Goal: Task Accomplishment & Management: Use online tool/utility

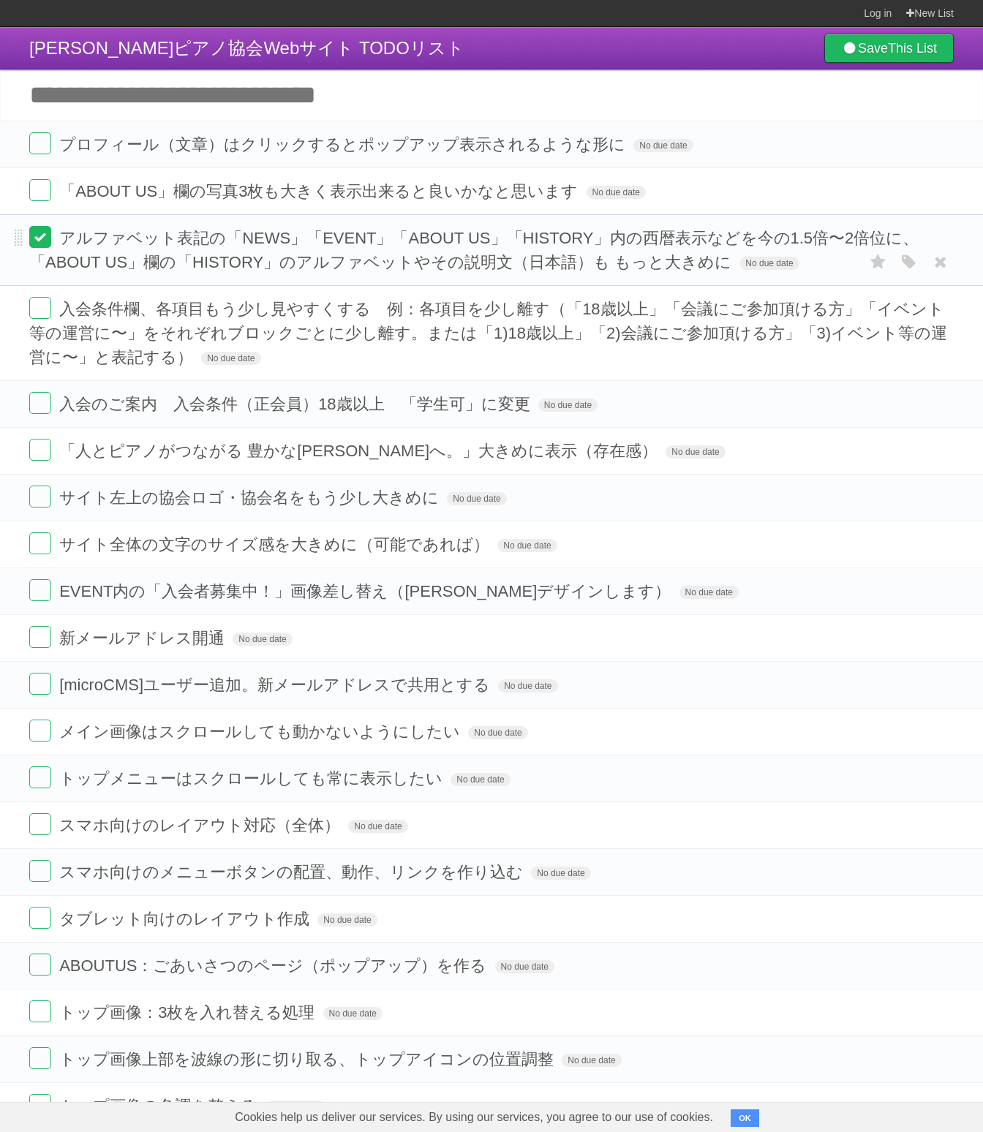
click at [49, 237] on label at bounding box center [40, 237] width 22 height 22
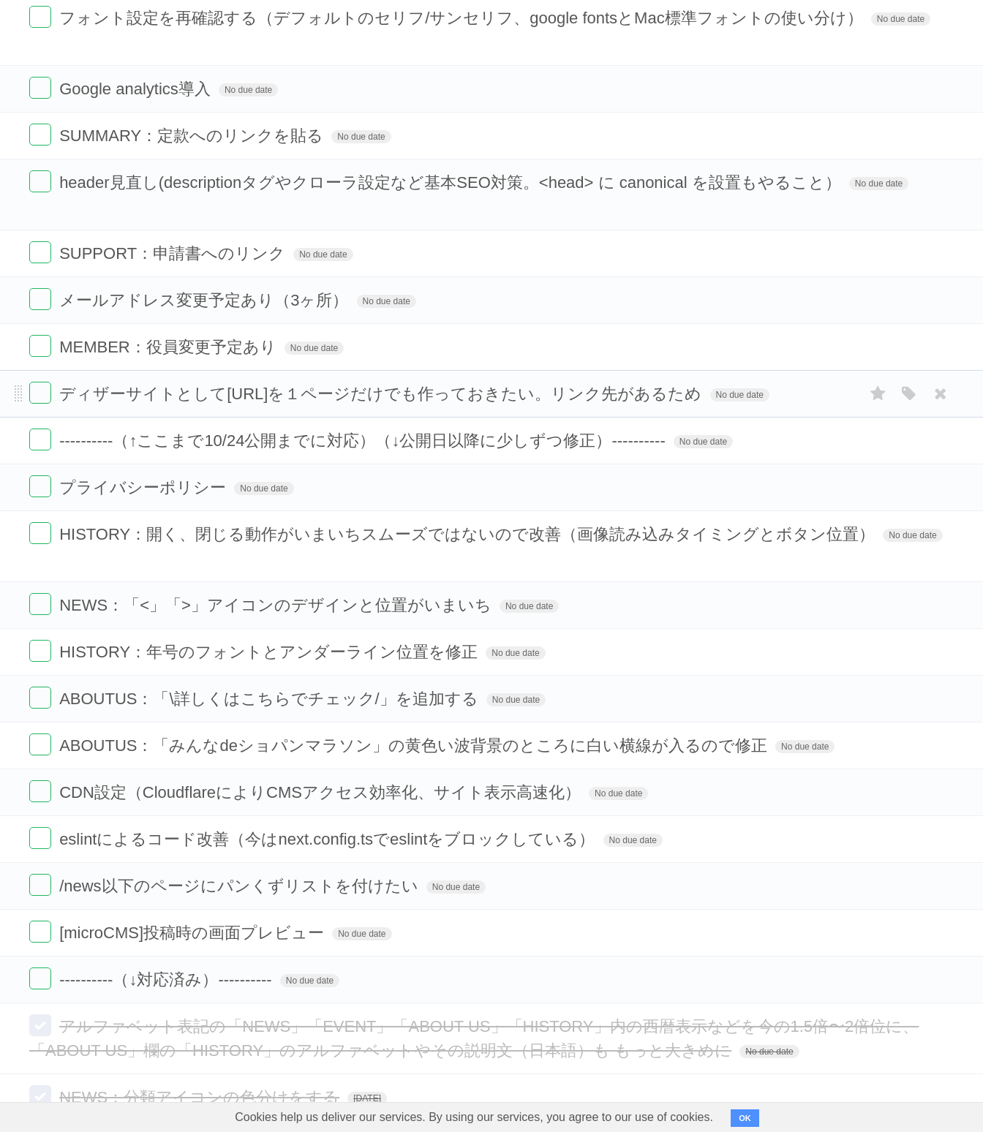
scroll to position [1667, 0]
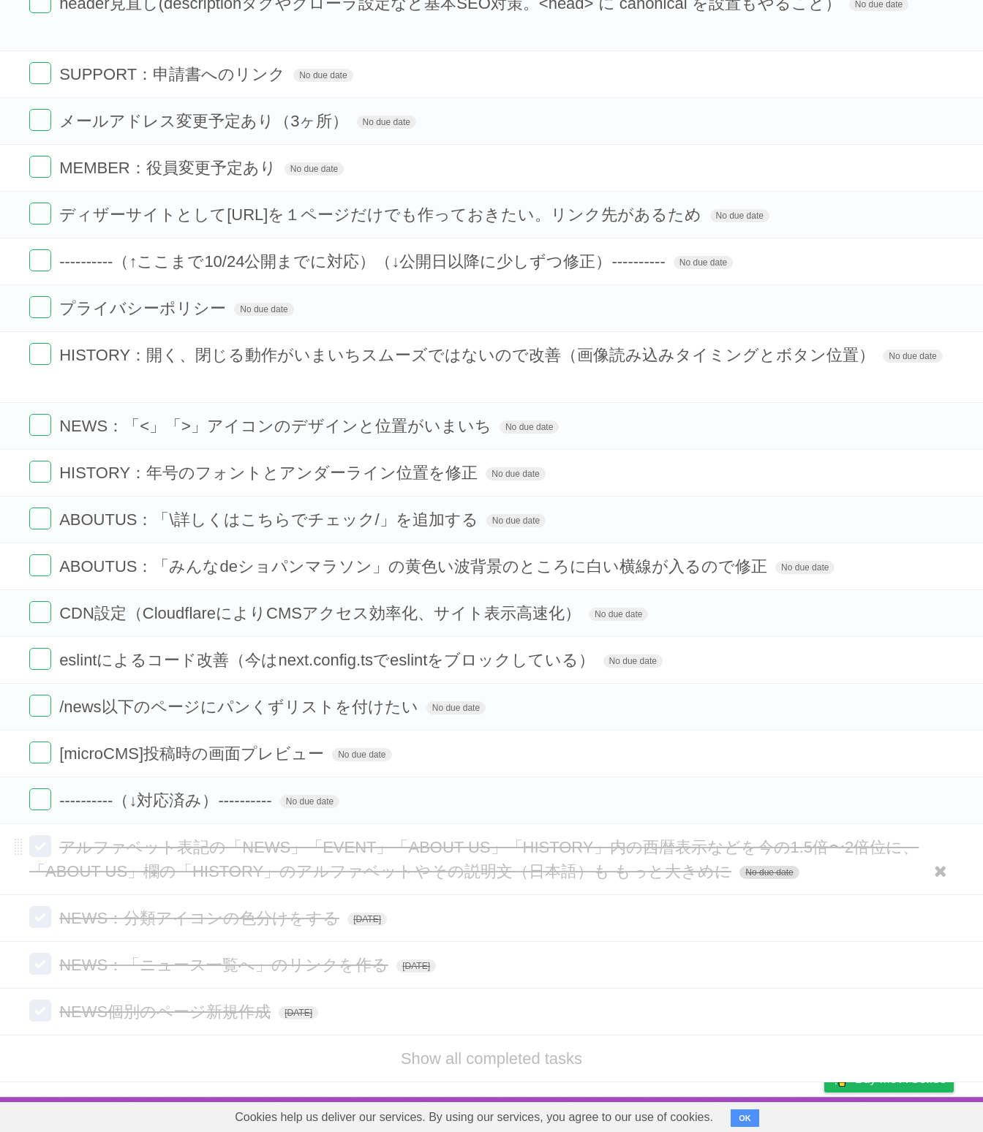
click at [751, 869] on span "No due date" at bounding box center [768, 872] width 59 height 13
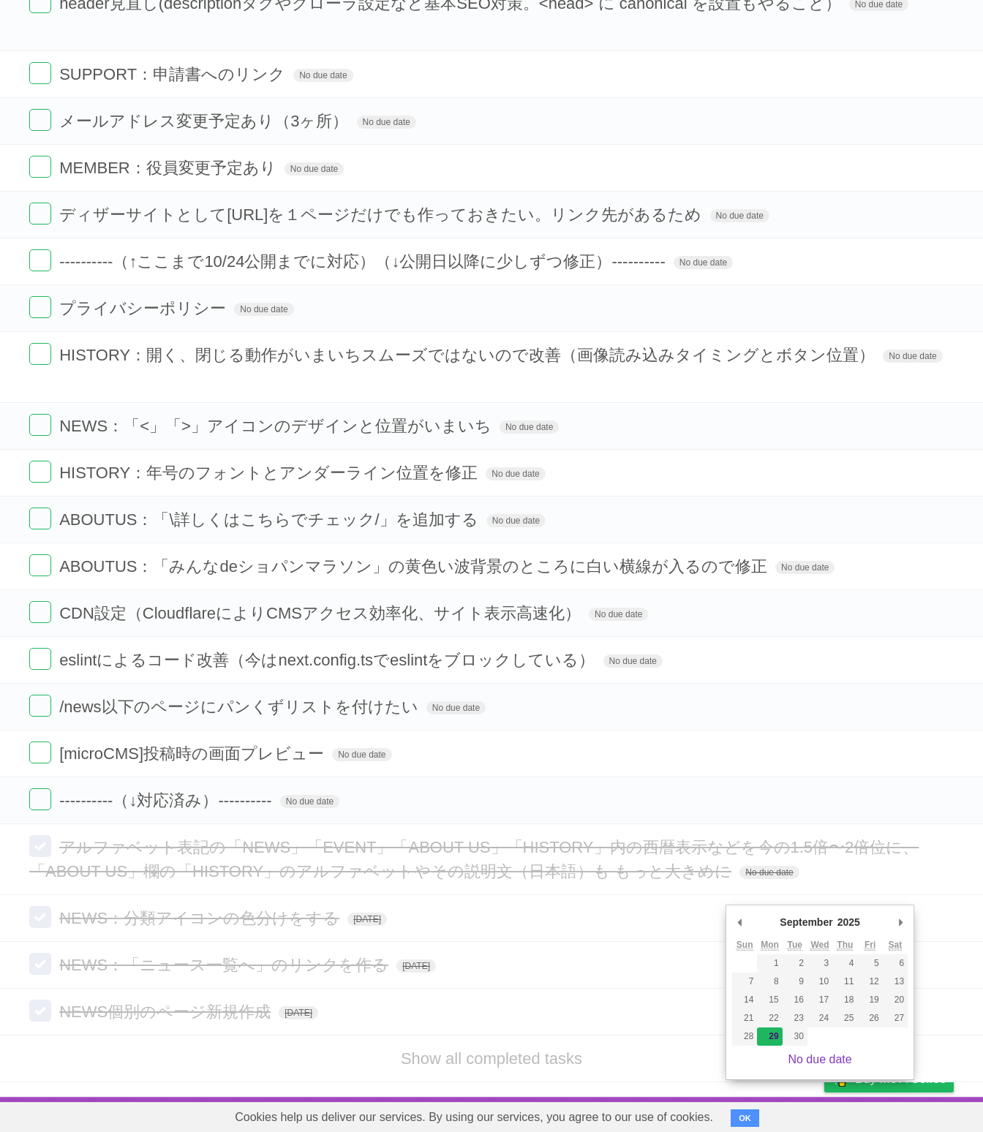
type span "[DATE]"
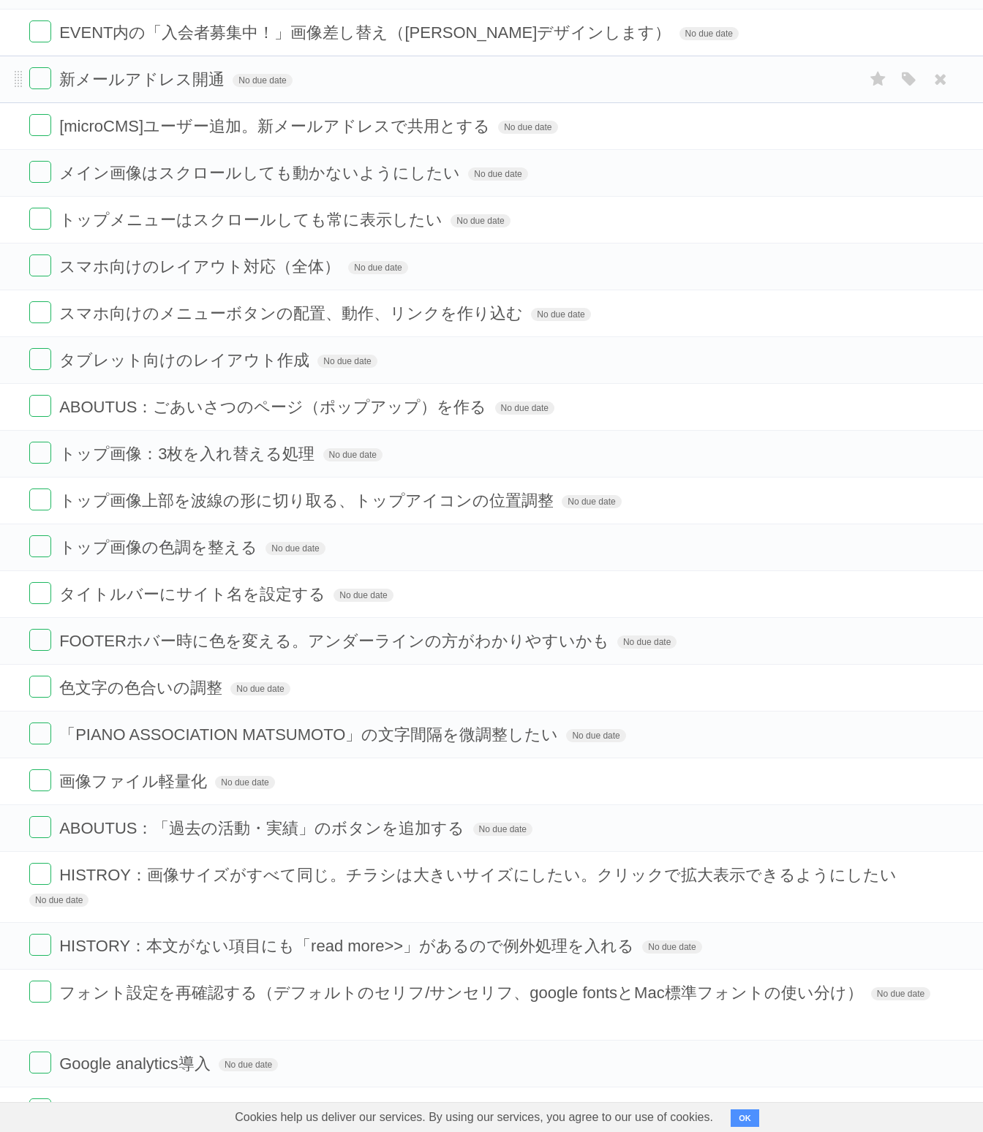
scroll to position [609, 0]
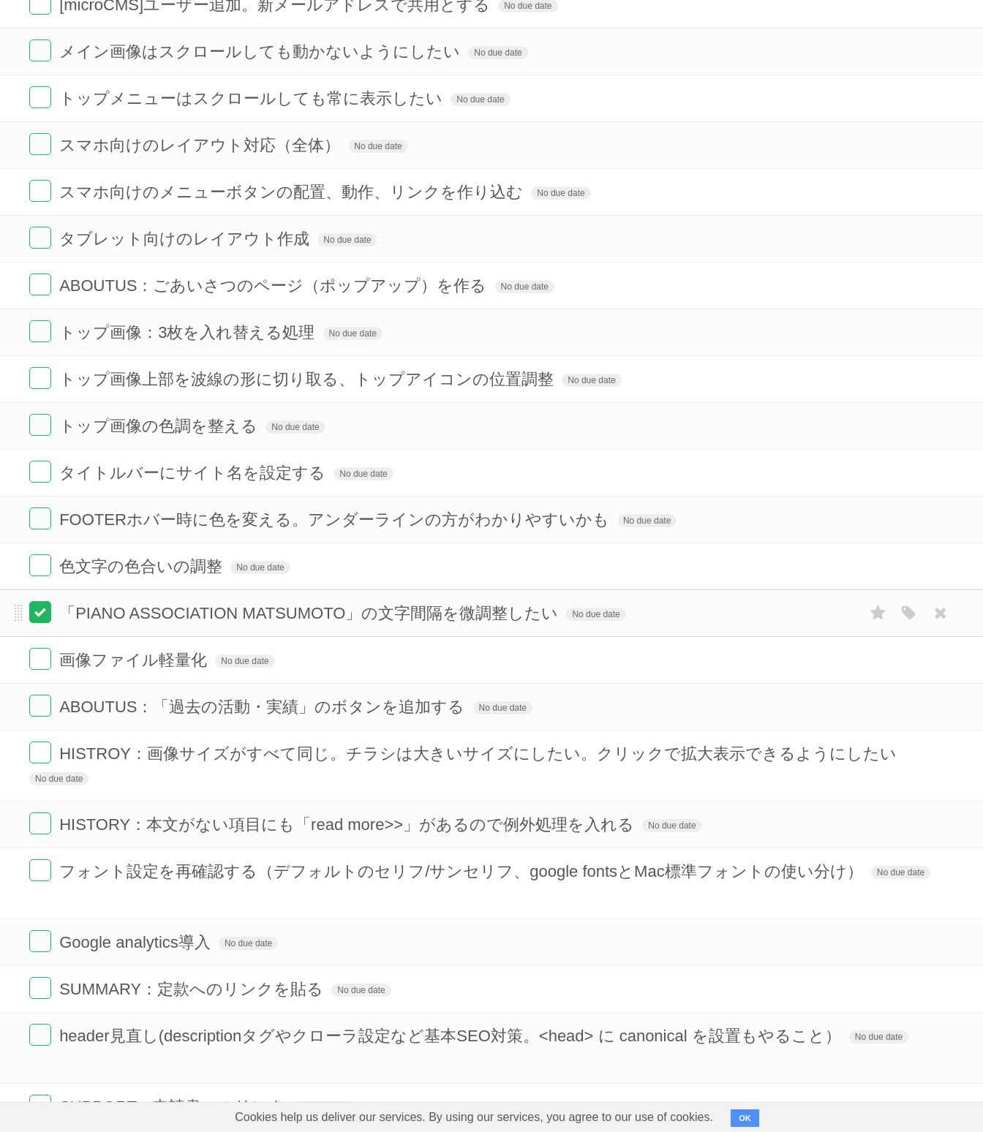
click at [39, 614] on label at bounding box center [40, 612] width 22 height 22
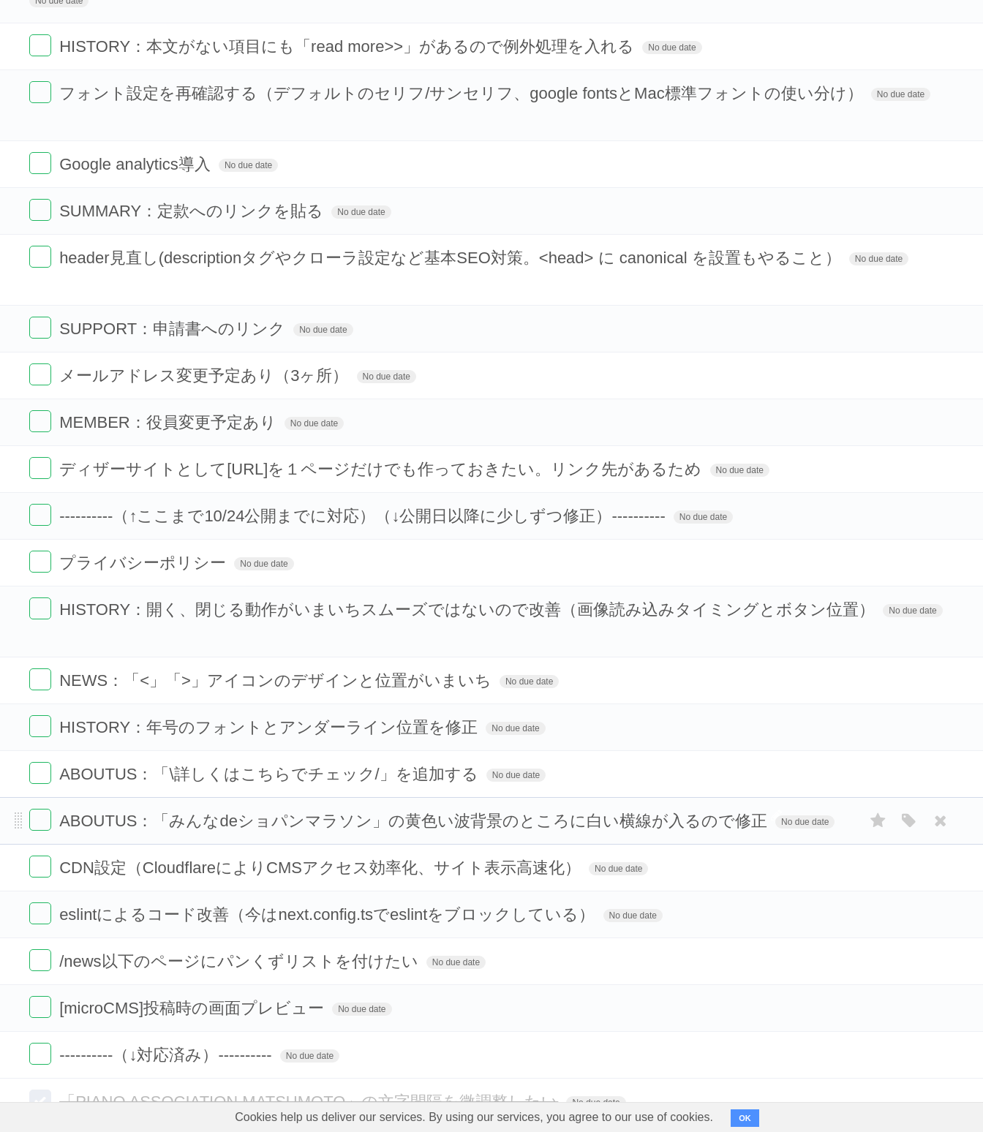
scroll to position [1667, 0]
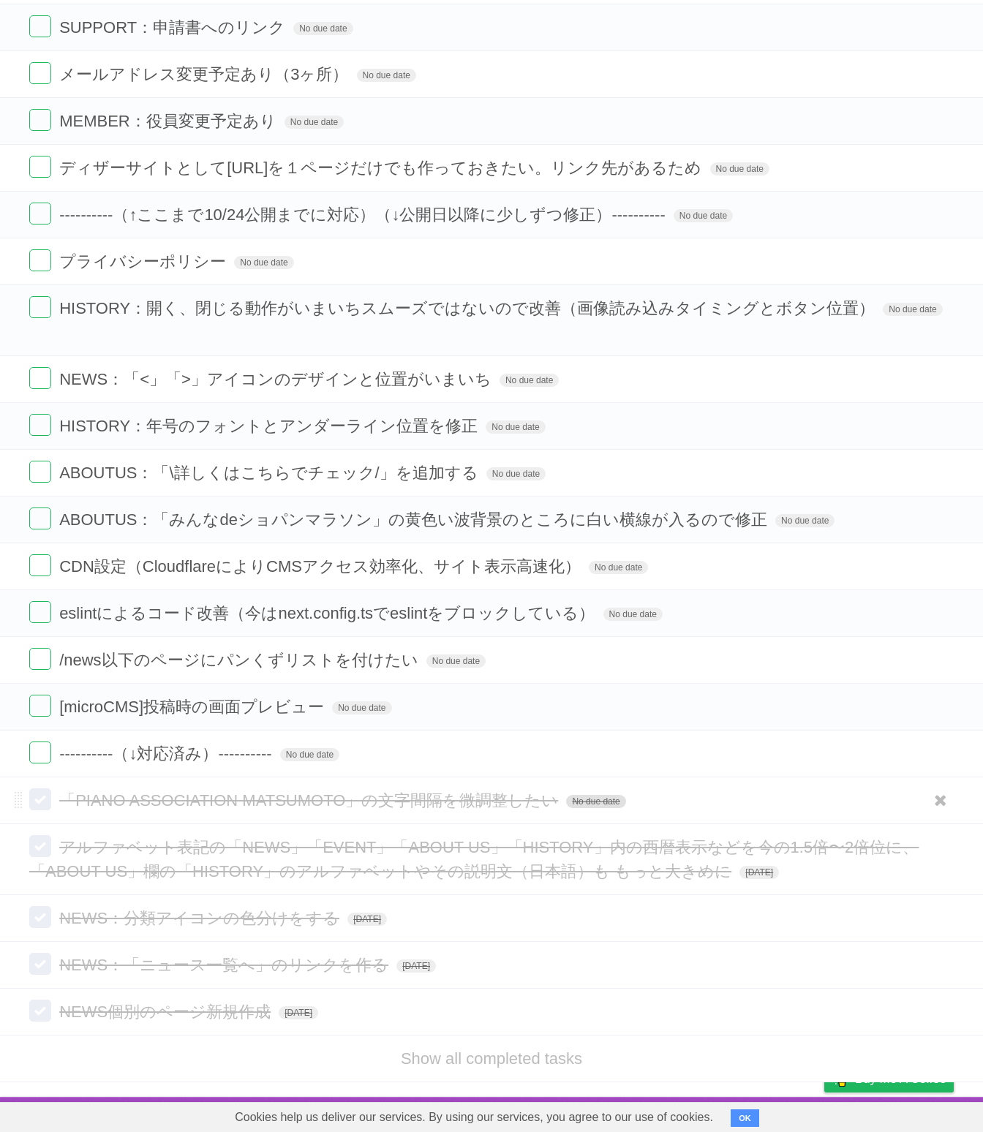
click at [593, 803] on span "No due date" at bounding box center [595, 801] width 59 height 13
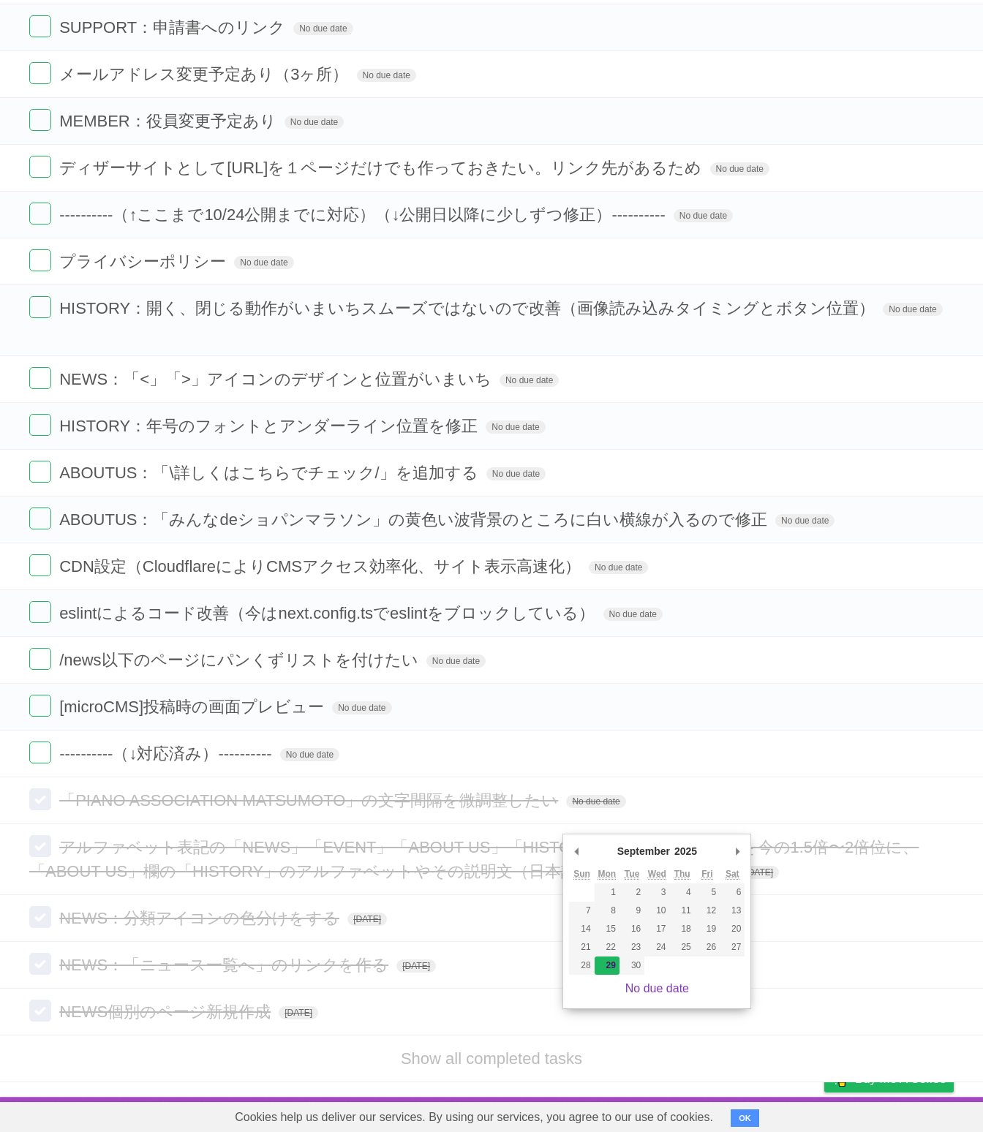
type span "[DATE]"
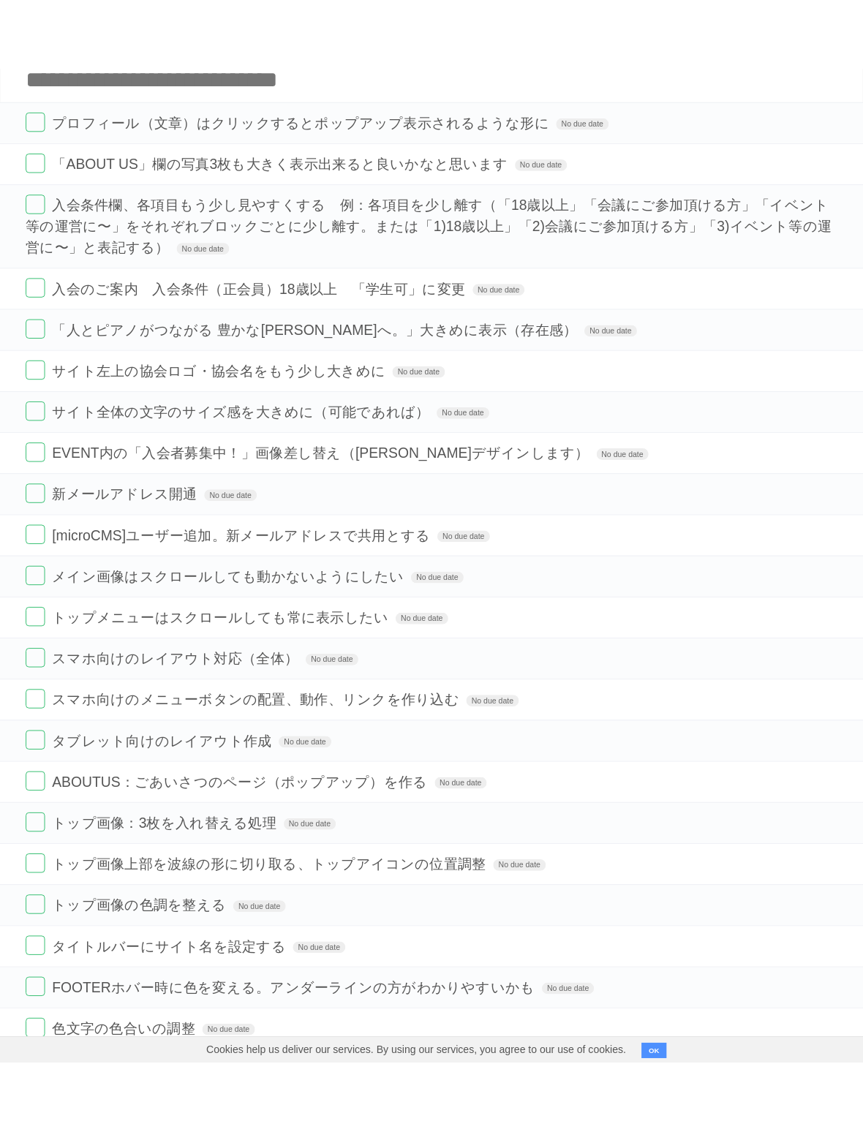
scroll to position [0, 0]
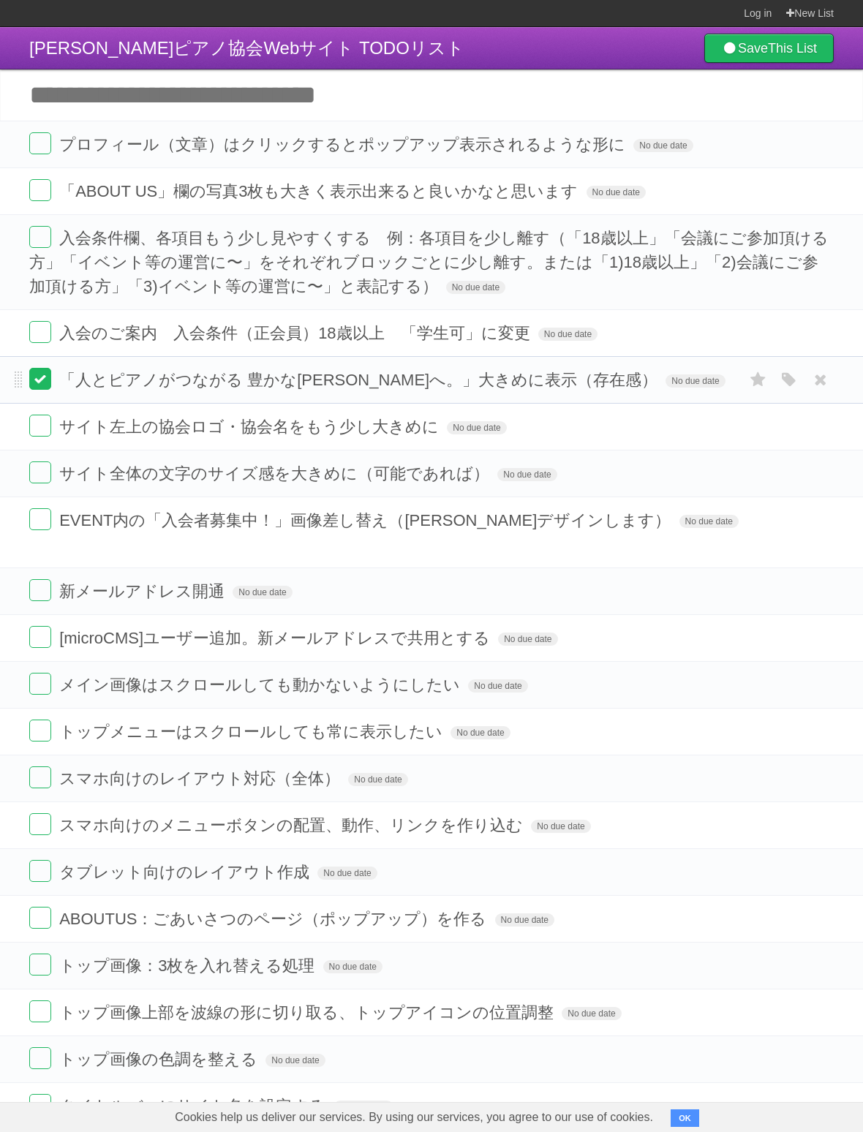
click at [41, 376] on label at bounding box center [40, 379] width 22 height 22
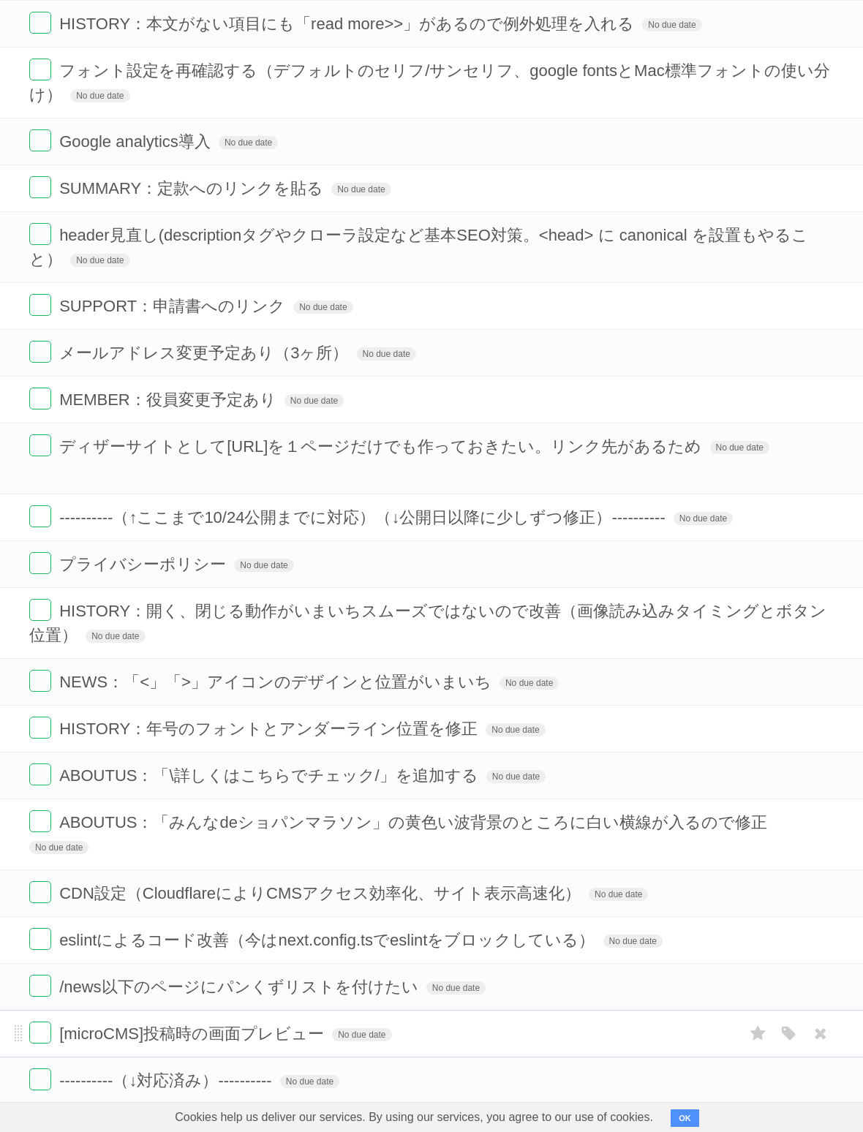
scroll to position [1715, 0]
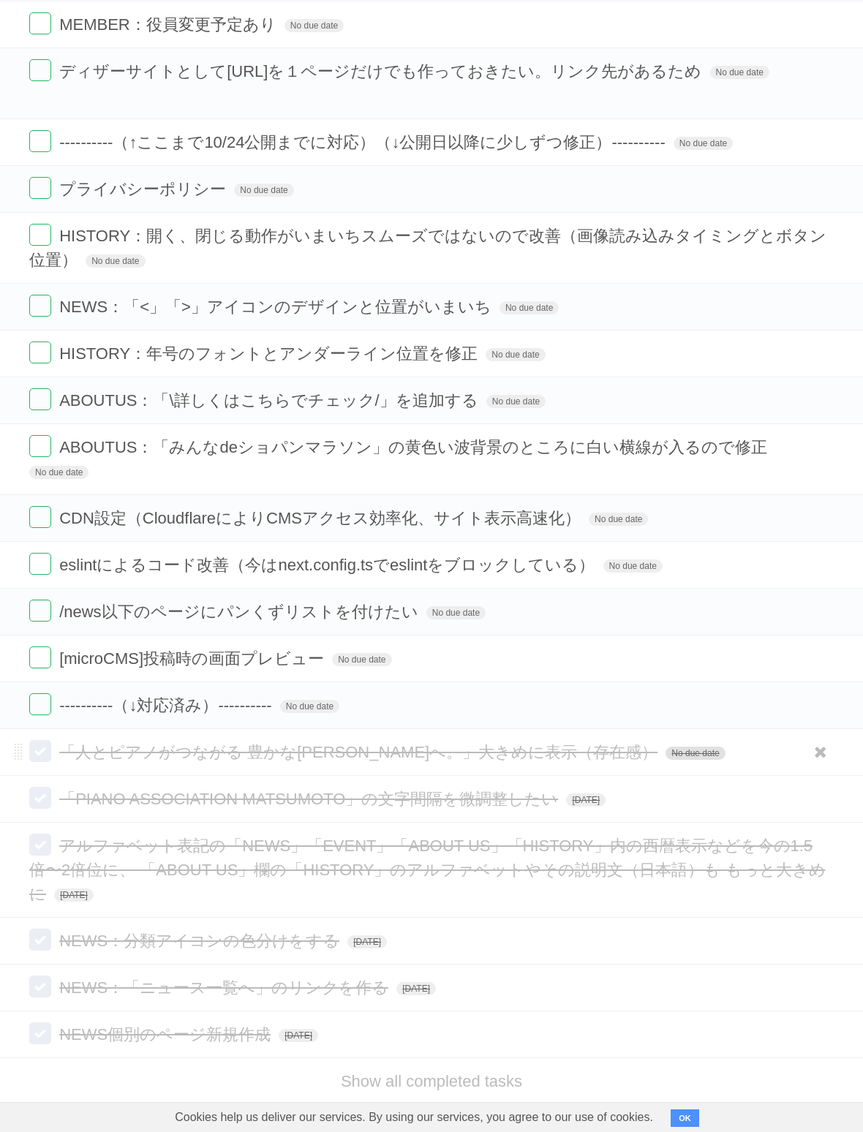
click at [665, 747] on span "No due date" at bounding box center [694, 753] width 59 height 13
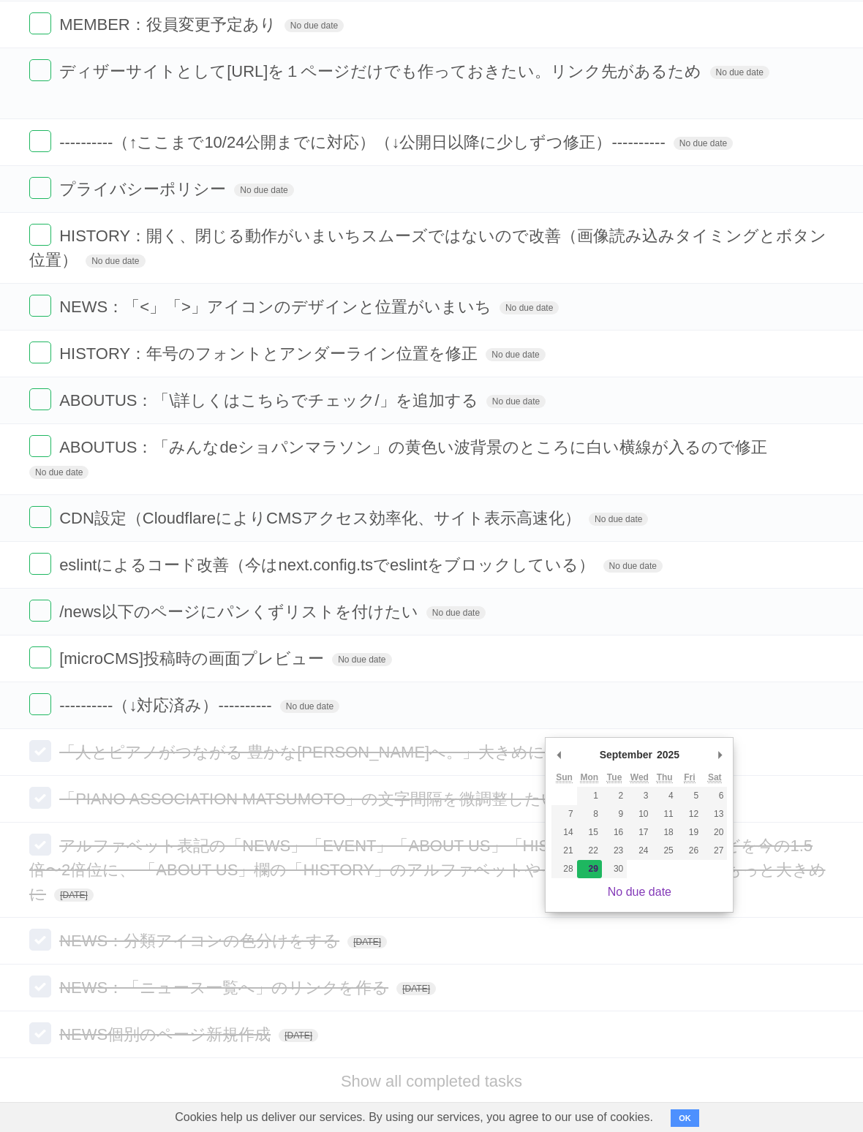
type span "[DATE]"
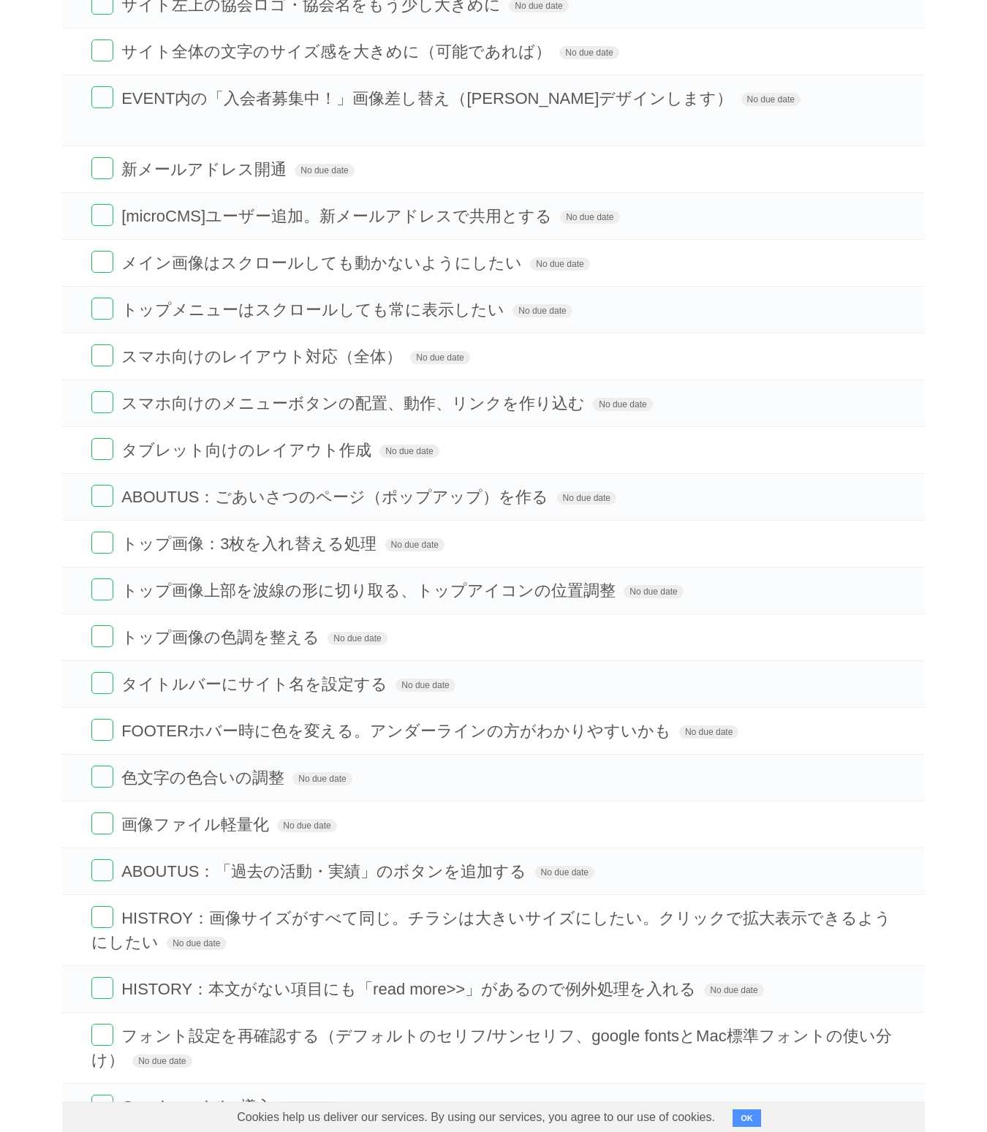
scroll to position [0, 0]
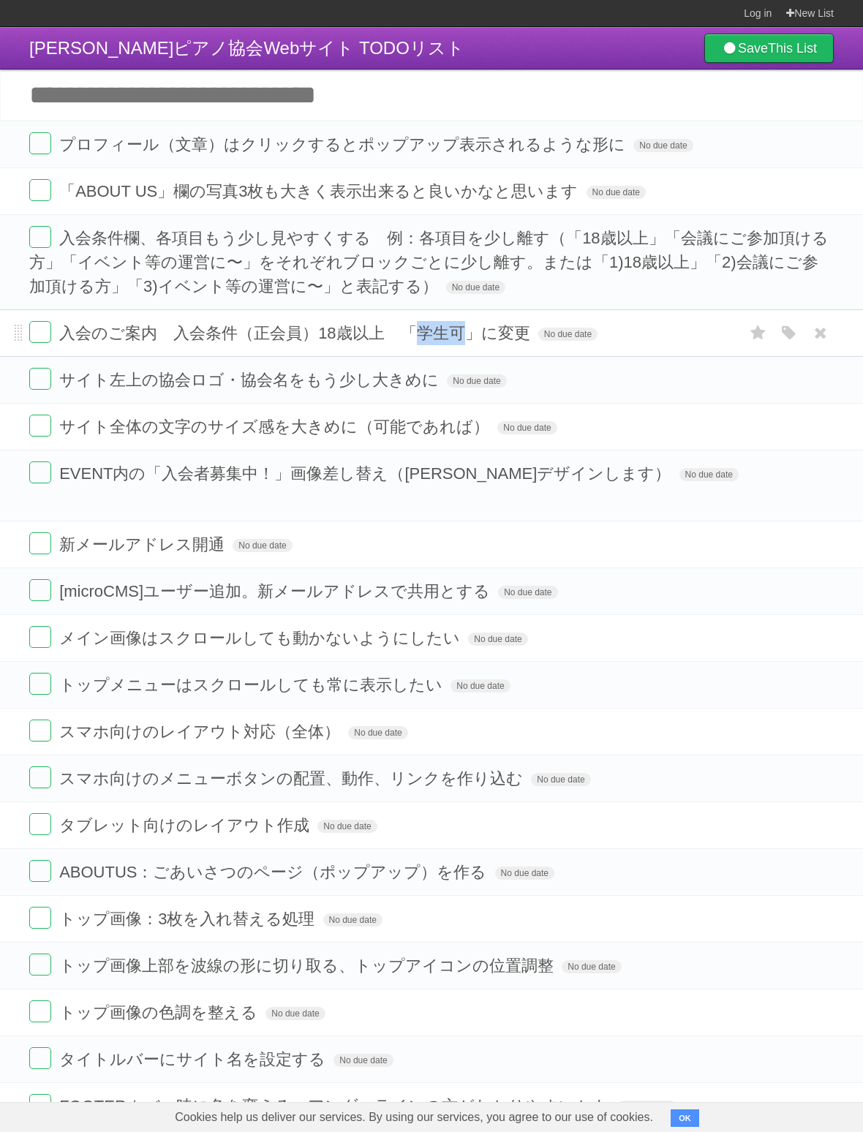
drag, startPoint x: 407, startPoint y: 331, endPoint x: 458, endPoint y: 343, distance: 52.0
click at [458, 342] on span "入会のご案内　入会条件（正会員）18歳以上　「学生可」に変更" at bounding box center [296, 333] width 474 height 18
click at [312, 366] on li "サイト左上の協会ロゴ・協会名をもう少し大きめに No due date White Red Blue Green Purple Orange" at bounding box center [431, 380] width 863 height 48
click at [28, 334] on li "入会のご案内　入会条件（正会員）18歳以上　「学生可」に変更 No due date White Red Blue Green Purple Orange" at bounding box center [431, 333] width 863 height 48
click at [34, 338] on label at bounding box center [40, 332] width 22 height 22
